Goal: Task Accomplishment & Management: Manage account settings

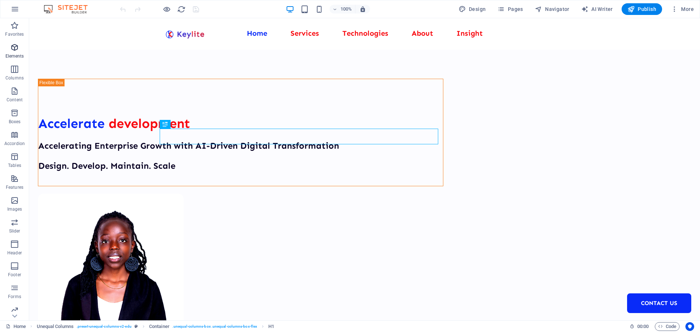
scroll to position [26, 0]
click at [17, 5] on icon "button" at bounding box center [15, 9] width 9 height 9
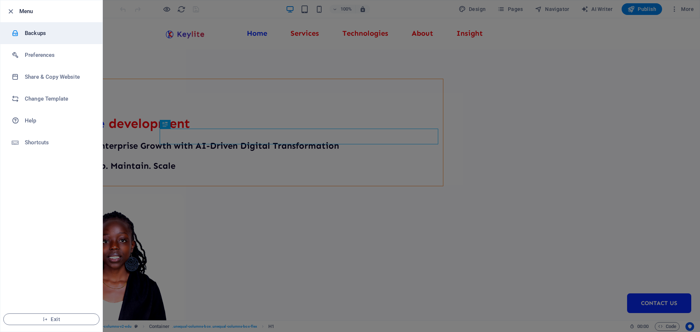
click at [72, 33] on h6 "Backups" at bounding box center [58, 33] width 67 height 9
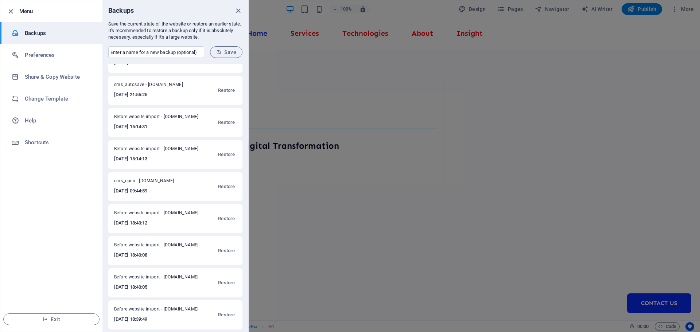
scroll to position [184, 0]
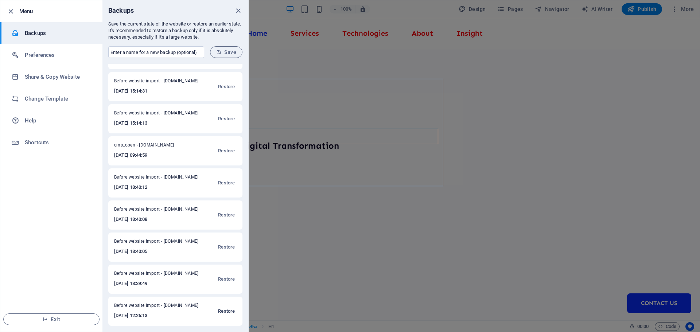
click at [226, 308] on span "Restore" at bounding box center [226, 311] width 17 height 9
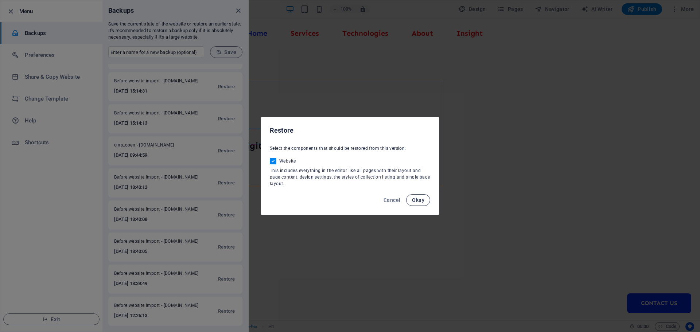
click at [421, 202] on span "Okay" at bounding box center [418, 200] width 12 height 6
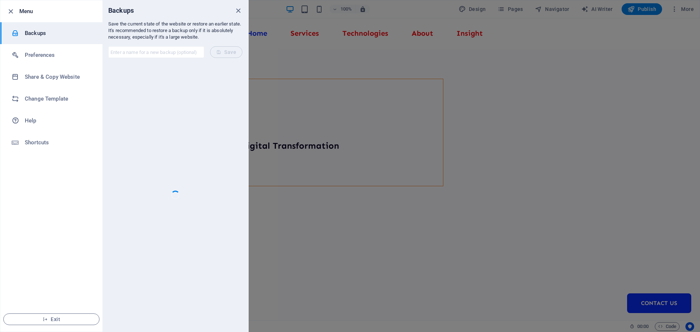
scroll to position [0, 0]
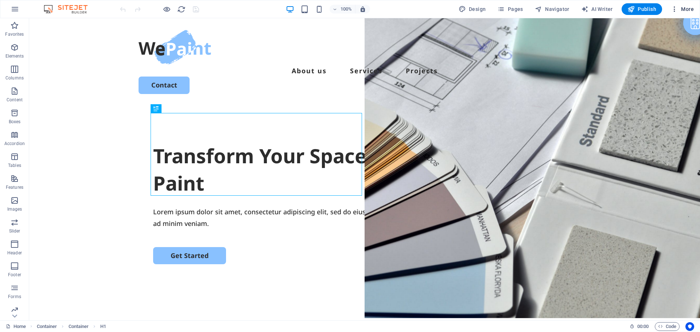
click at [677, 9] on icon "button" at bounding box center [674, 8] width 7 height 7
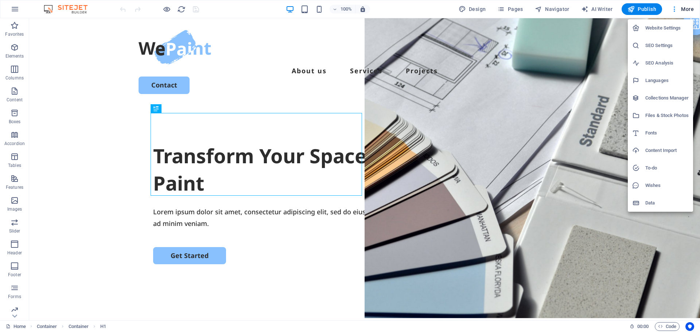
click at [662, 31] on h6 "Website Settings" at bounding box center [666, 28] width 43 height 9
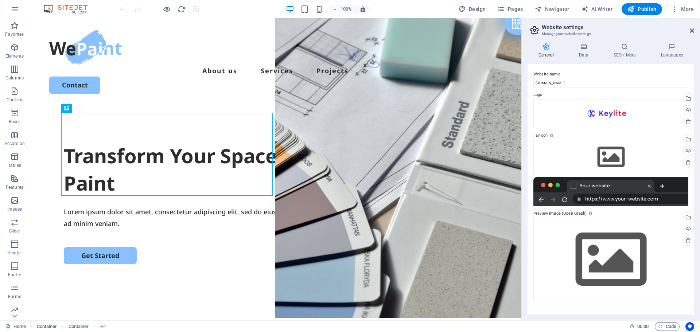
click at [690, 36] on header "Website settings Manage your website settings" at bounding box center [611, 27] width 165 height 19
click at [14, 9] on icon "button" at bounding box center [15, 9] width 9 height 9
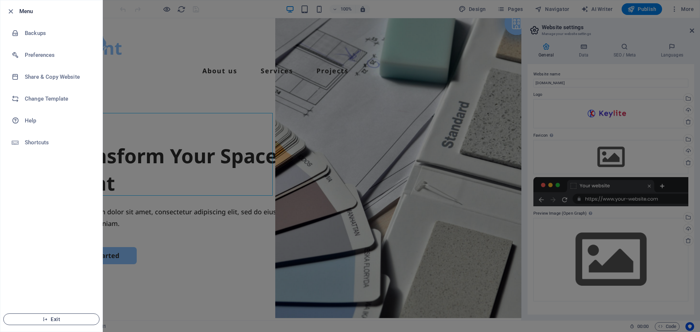
click at [47, 319] on icon "button" at bounding box center [45, 319] width 5 height 5
